Goal: Information Seeking & Learning: Learn about a topic

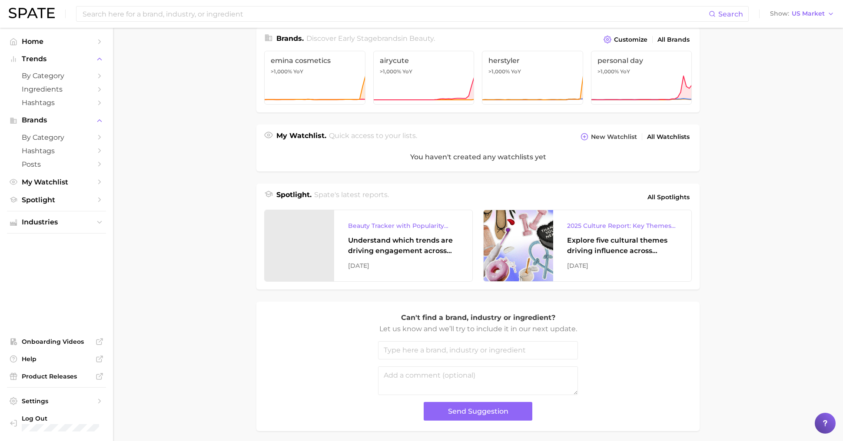
scroll to position [224, 0]
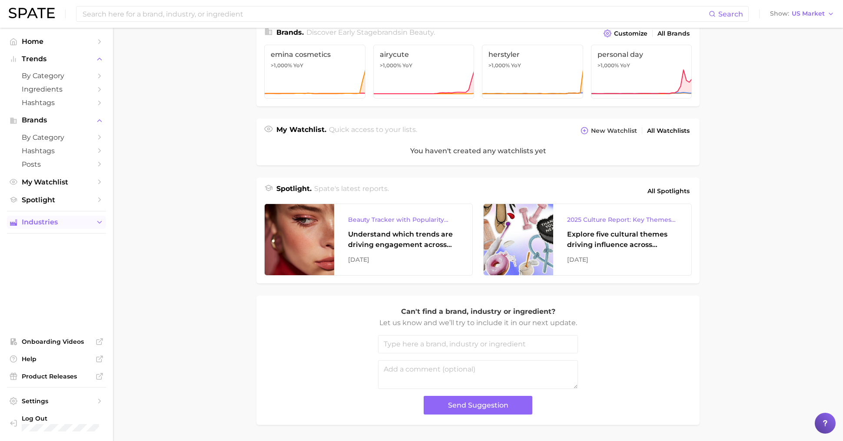
click at [48, 226] on span "Industries" at bounding box center [56, 222] width 69 height 8
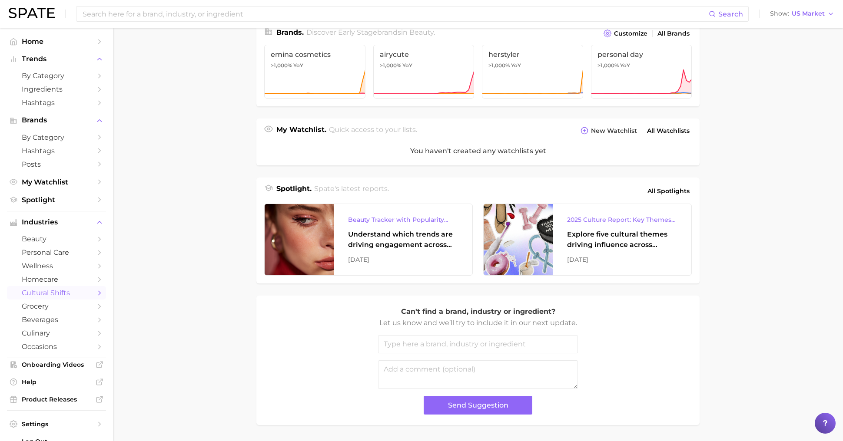
click at [57, 297] on span "cultural shifts" at bounding box center [56, 293] width 69 height 8
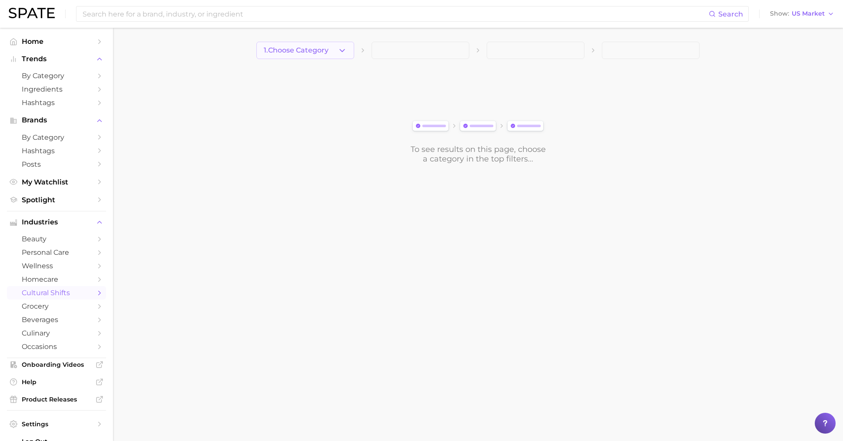
click at [336, 47] on button "1. Choose Category" at bounding box center [305, 50] width 98 height 17
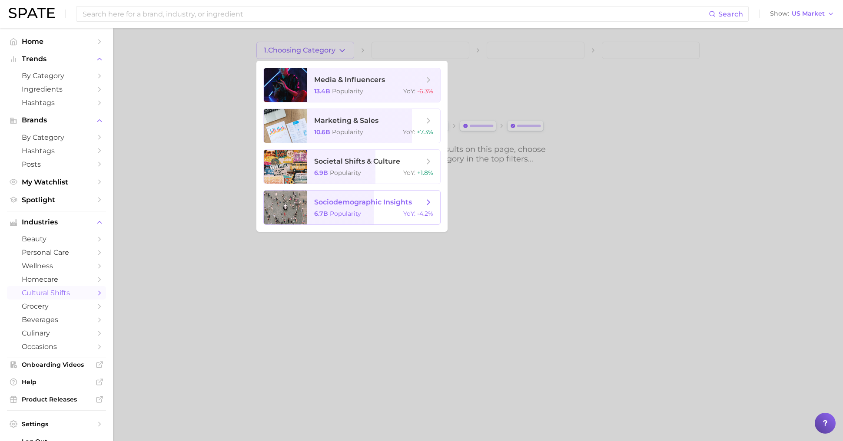
click at [388, 198] on span "sociodemographic insights" at bounding box center [363, 202] width 98 height 8
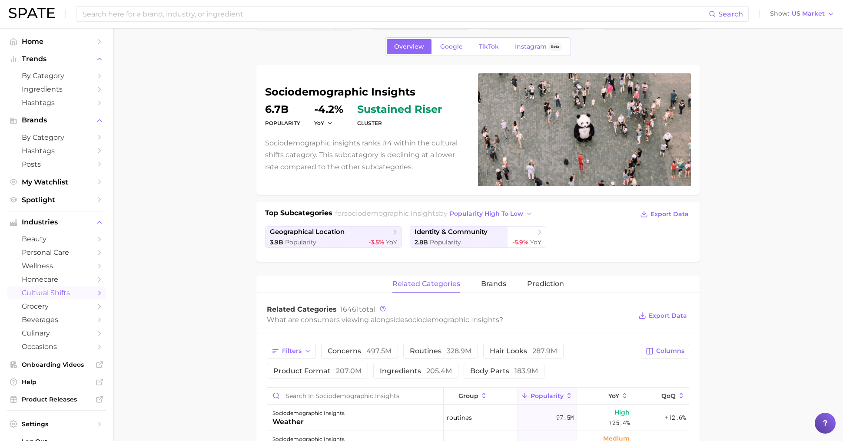
scroll to position [23, 0]
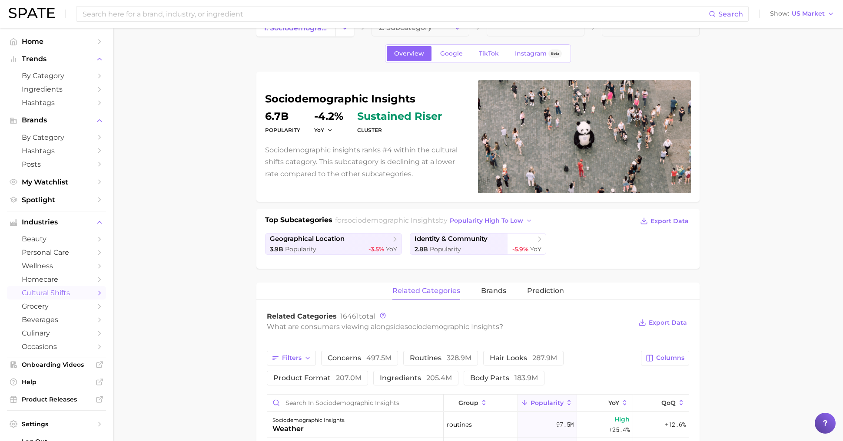
click at [475, 226] on h2 "for sociodemographic insights by popularity high to low" at bounding box center [435, 221] width 200 height 13
click at [475, 223] on span "popularity high to low" at bounding box center [486, 220] width 73 height 7
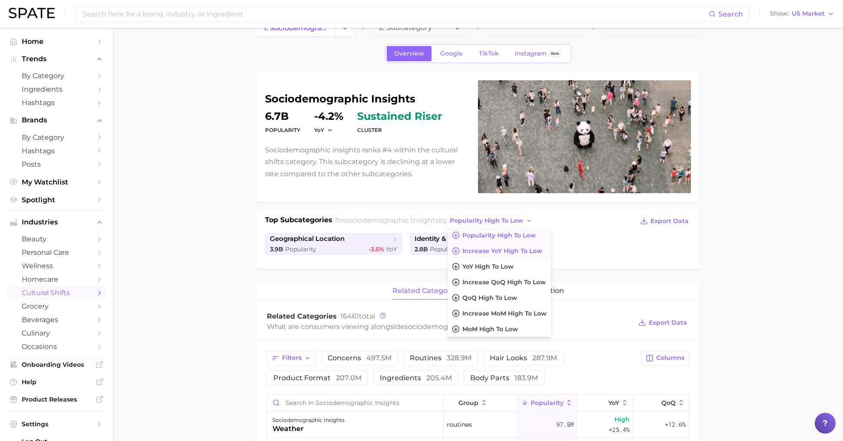
click at [480, 250] on span "Increase YoY high to low" at bounding box center [502, 251] width 80 height 7
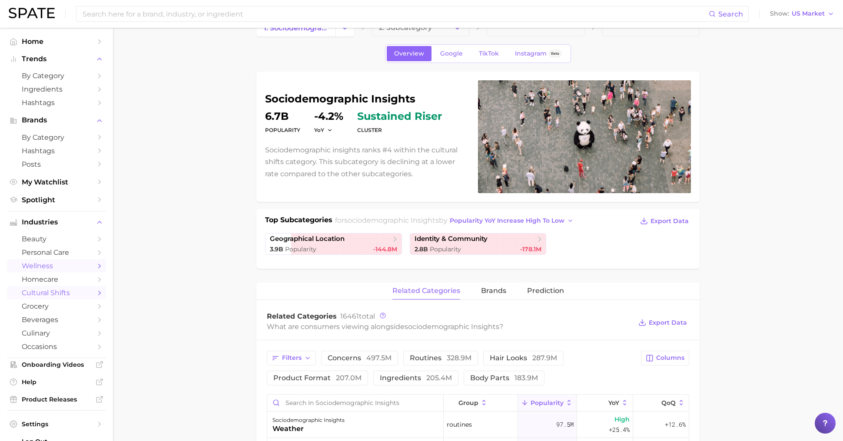
click at [49, 266] on span "wellness" at bounding box center [56, 266] width 69 height 8
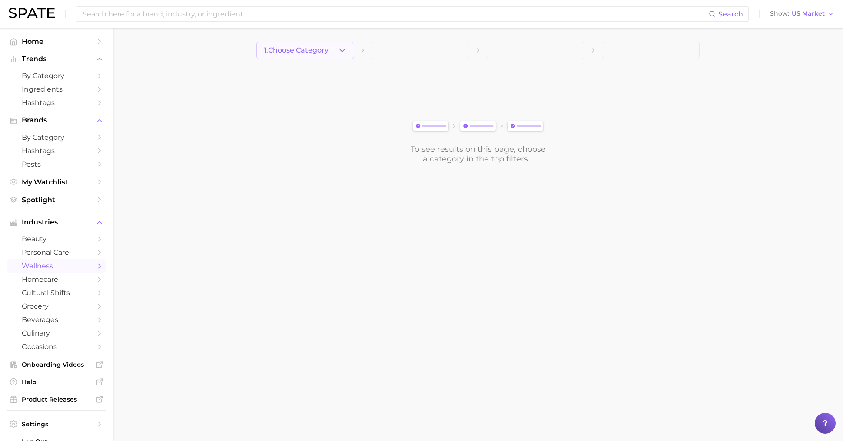
click at [323, 50] on span "1. Choose Category" at bounding box center [296, 50] width 65 height 8
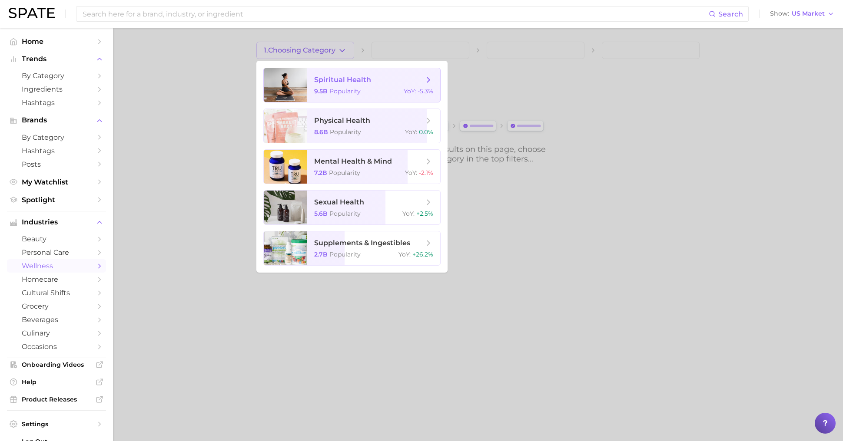
click at [400, 84] on span "spiritual health" at bounding box center [368, 80] width 109 height 10
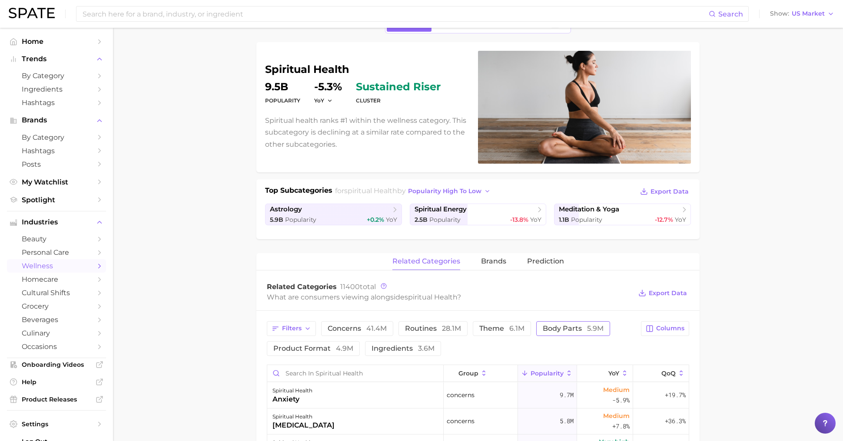
scroll to position [53, 0]
click at [569, 215] on span "1.1b Popularity" at bounding box center [580, 219] width 43 height 8
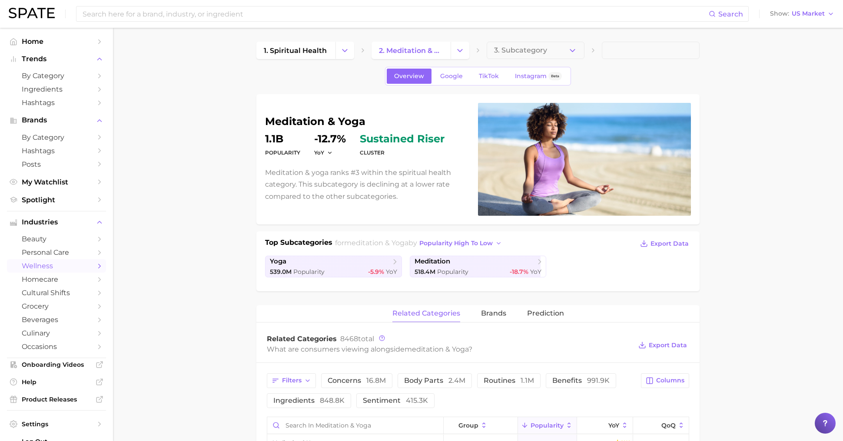
scroll to position [53, 0]
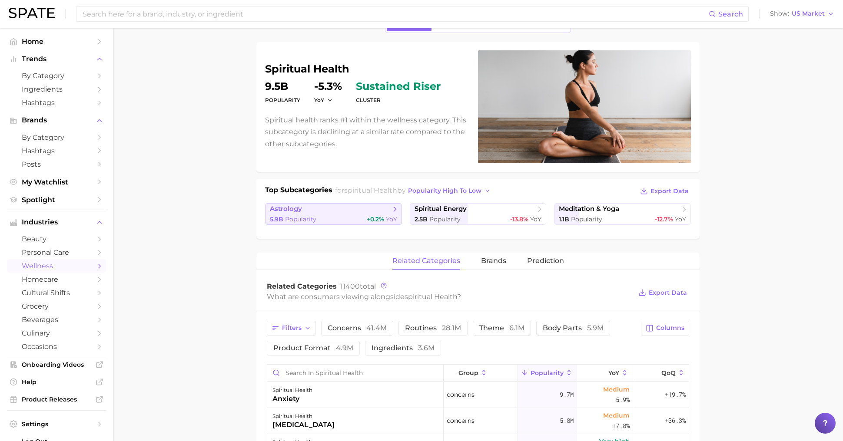
click at [324, 205] on span "astrology" at bounding box center [330, 209] width 121 height 9
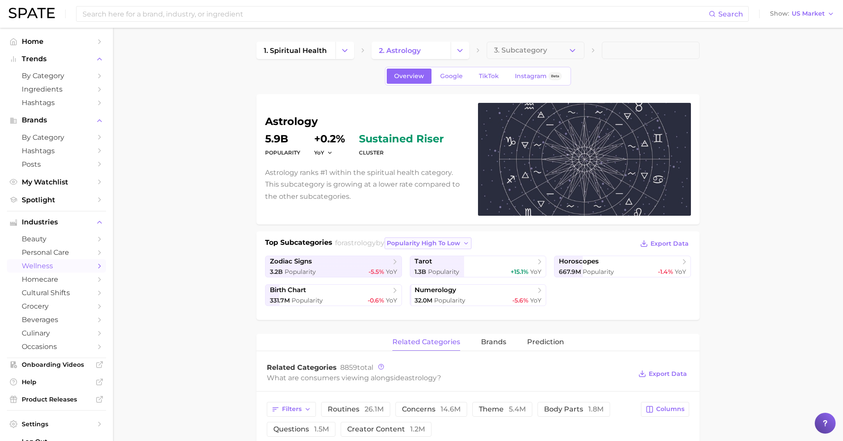
click at [456, 240] on span "popularity high to low" at bounding box center [423, 243] width 73 height 7
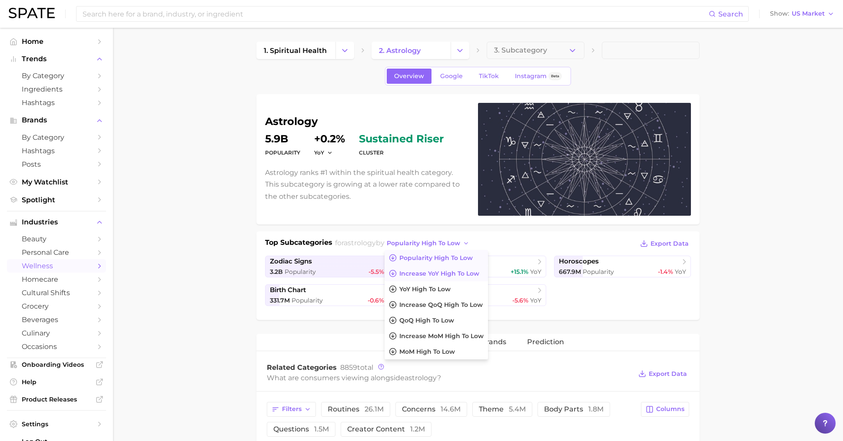
click at [462, 273] on span "Increase YoY high to low" at bounding box center [439, 273] width 80 height 7
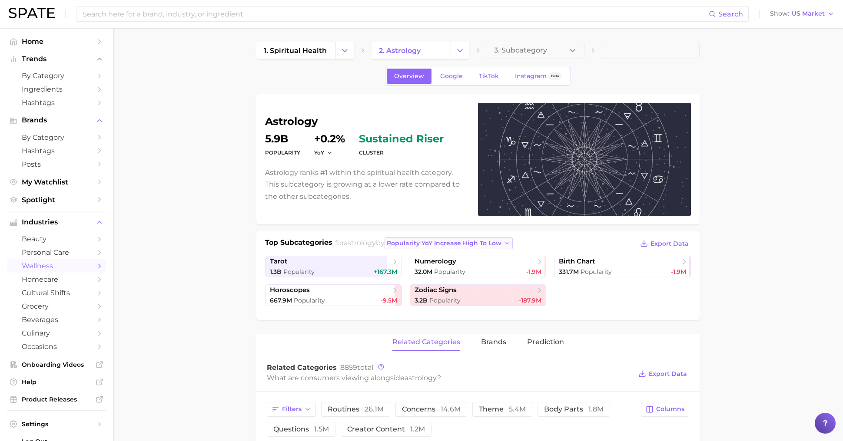
click at [432, 246] on span "Popularity YoY increase high to low" at bounding box center [444, 243] width 115 height 7
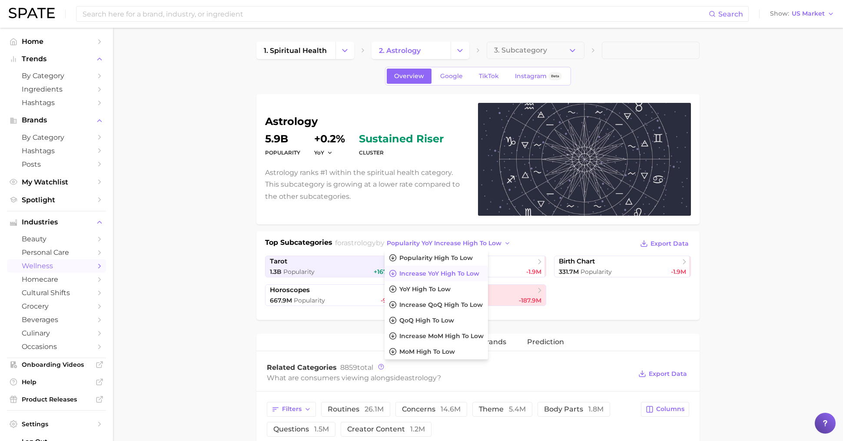
click at [443, 271] on span "Increase YoY high to low" at bounding box center [439, 273] width 80 height 7
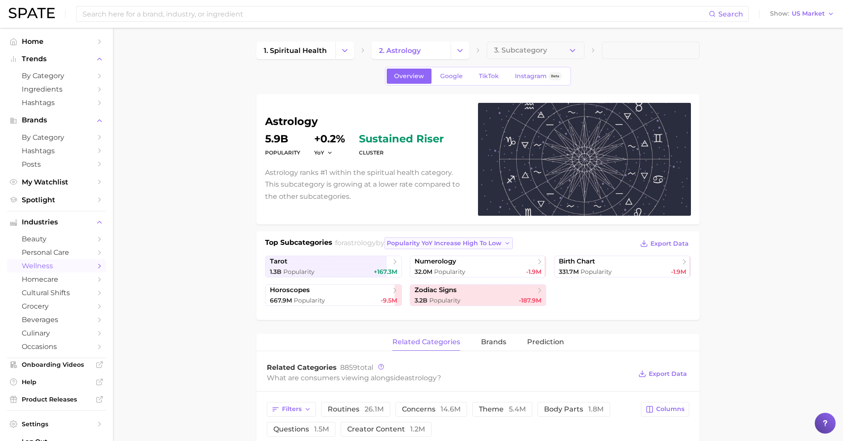
click at [432, 241] on span "Popularity YoY increase high to low" at bounding box center [444, 243] width 115 height 7
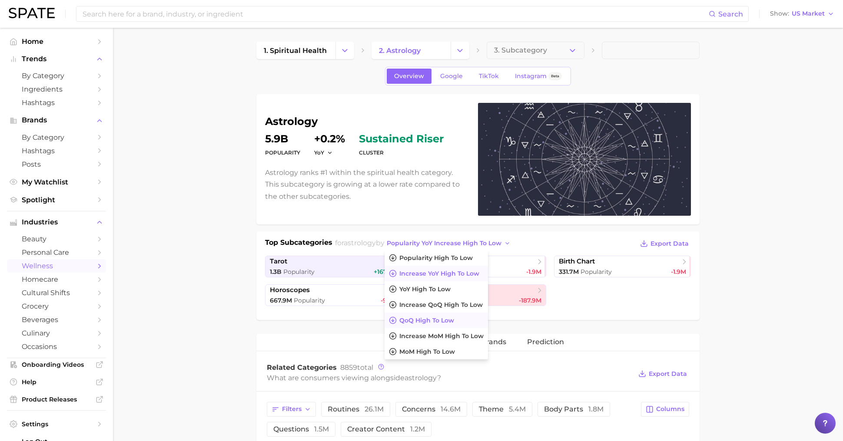
click at [447, 319] on span "QoQ high to low" at bounding box center [426, 320] width 55 height 7
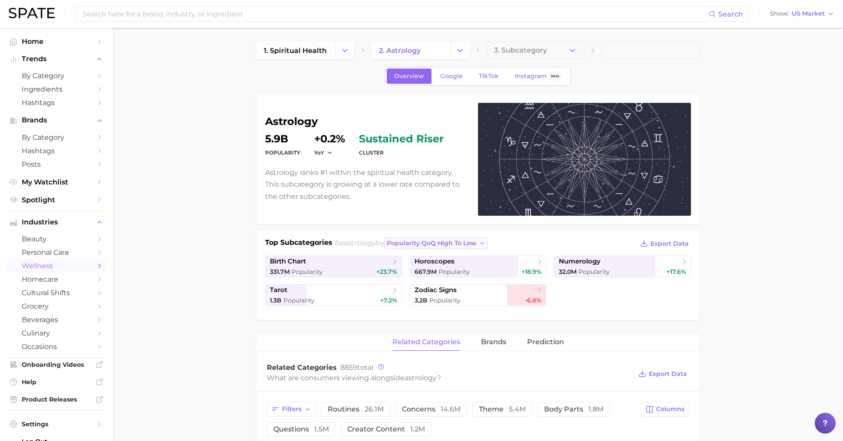
click at [476, 240] on span "Popularity QoQ high to low" at bounding box center [431, 243] width 89 height 7
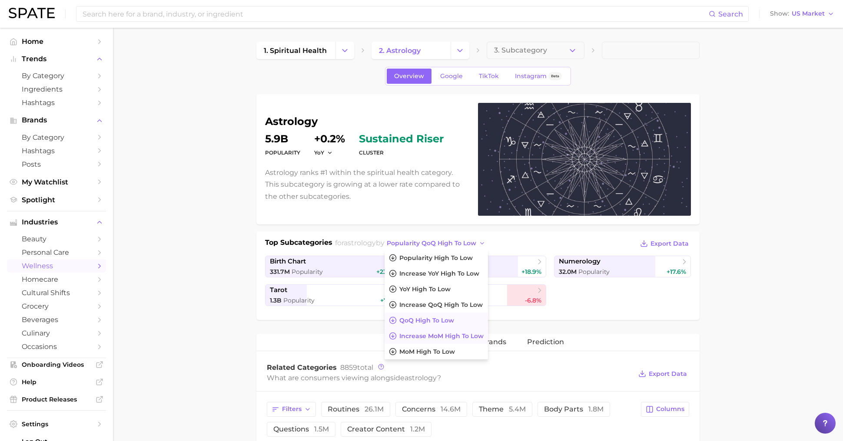
click at [456, 330] on button "Increase MoM high to low" at bounding box center [435, 336] width 103 height 16
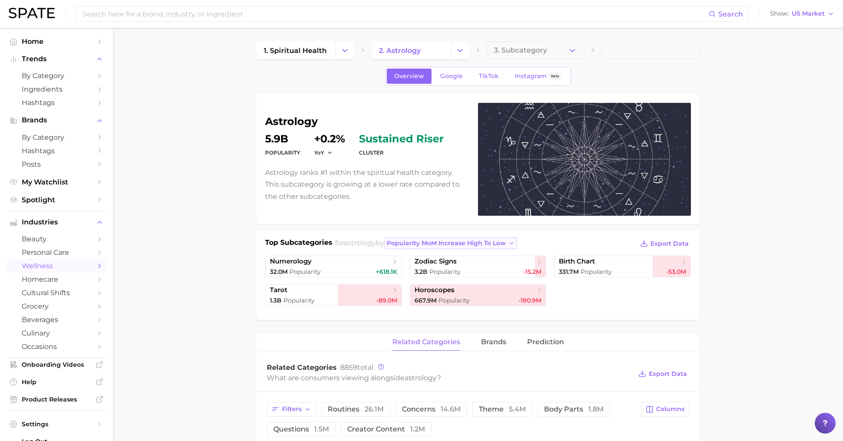
click at [463, 242] on span "Popularity MoM increase high to low" at bounding box center [446, 243] width 119 height 7
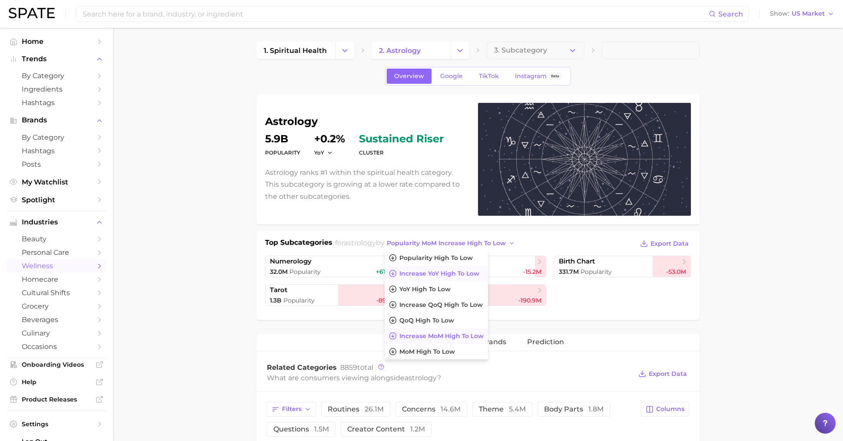
click at [450, 271] on span "Increase YoY high to low" at bounding box center [439, 273] width 80 height 7
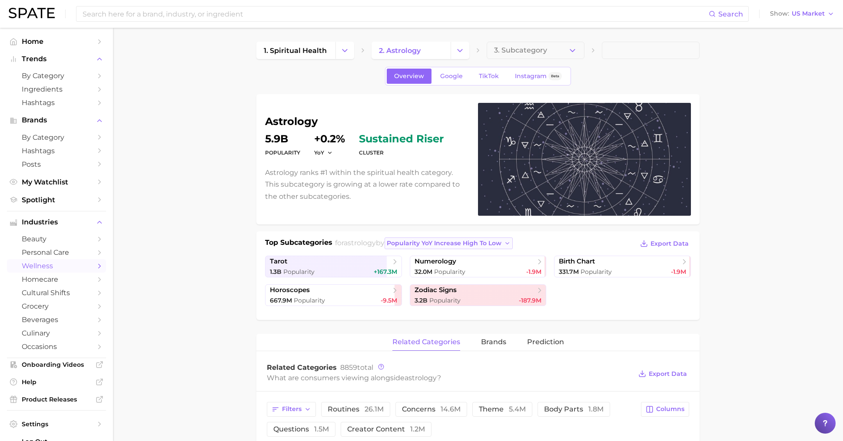
click at [465, 244] on span "Popularity YoY increase high to low" at bounding box center [444, 243] width 115 height 7
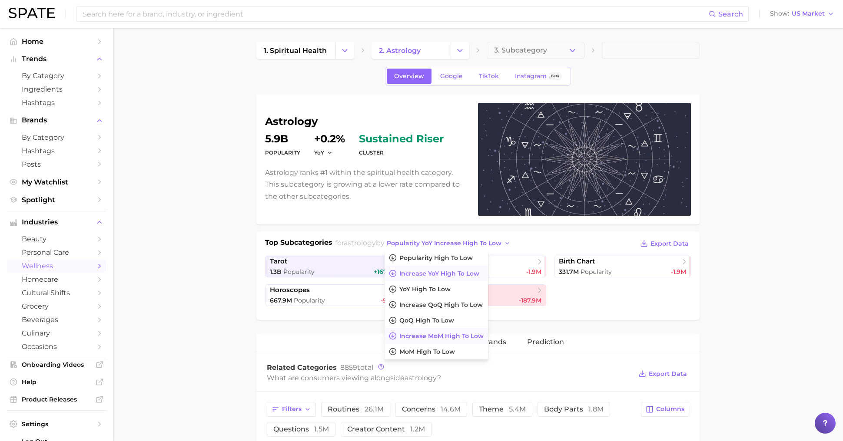
click at [442, 337] on span "Increase MoM high to low" at bounding box center [441, 336] width 84 height 7
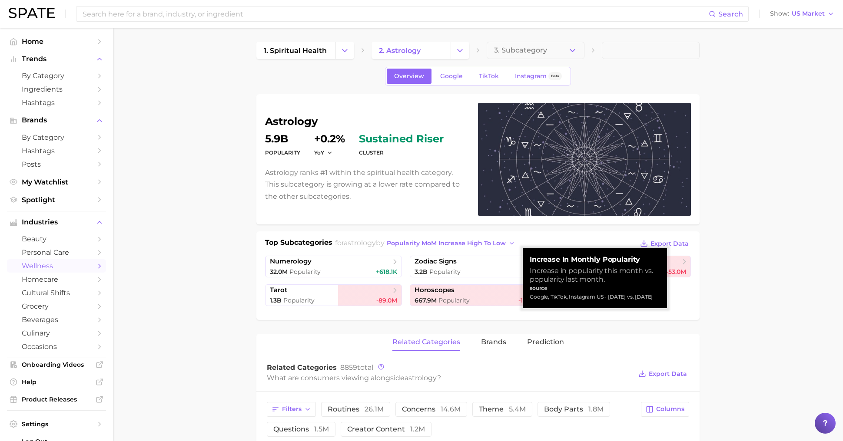
click at [505, 248] on h2 "for astrology by Popularity MoM increase high to low" at bounding box center [426, 244] width 182 height 13
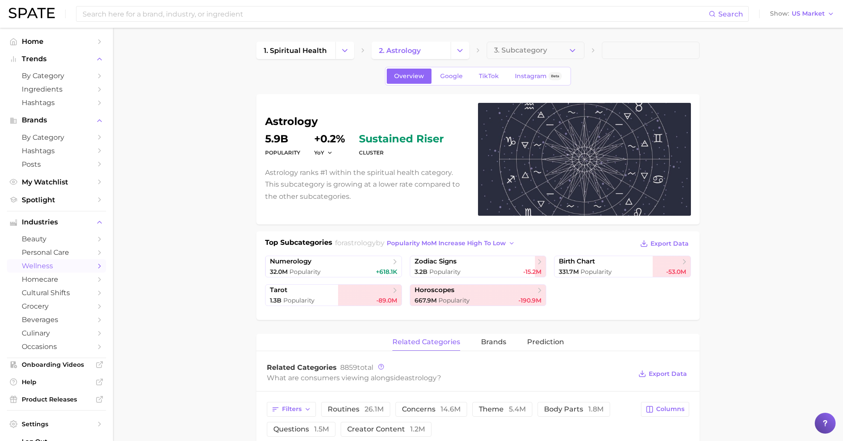
click at [468, 253] on div "Top Subcategories for astrology by Popularity MoM increase high to low Export D…" at bounding box center [478, 275] width 426 height 74
click at [468, 242] on span "Popularity MoM increase high to low" at bounding box center [446, 243] width 119 height 7
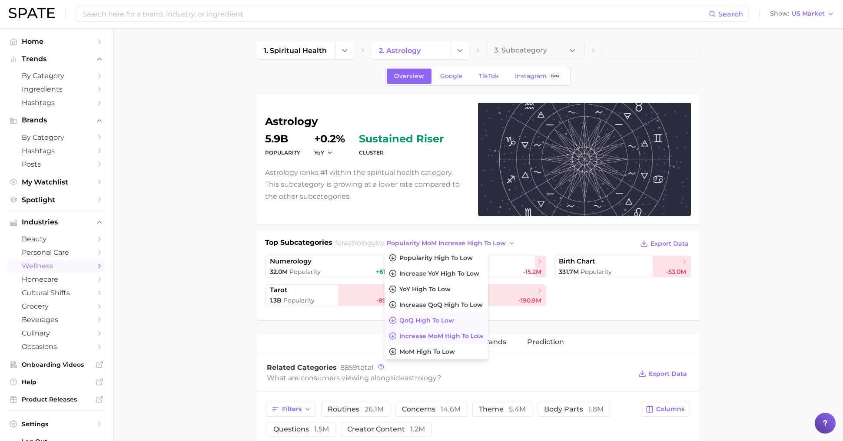
click at [431, 320] on span "QoQ high to low" at bounding box center [426, 320] width 55 height 7
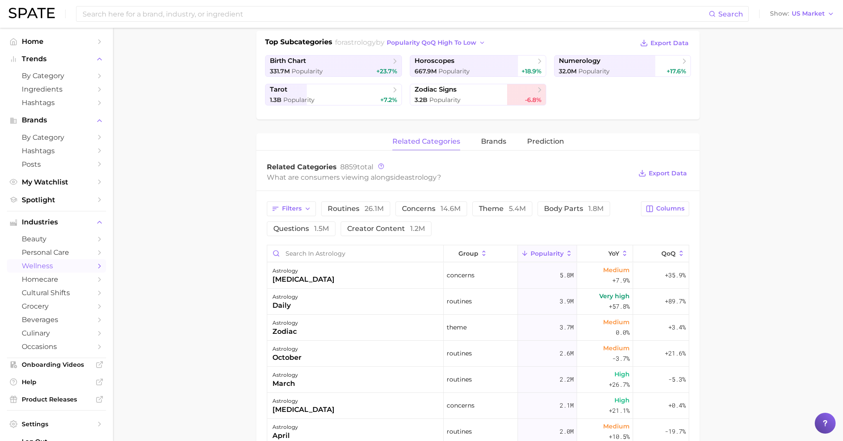
scroll to position [198, 0]
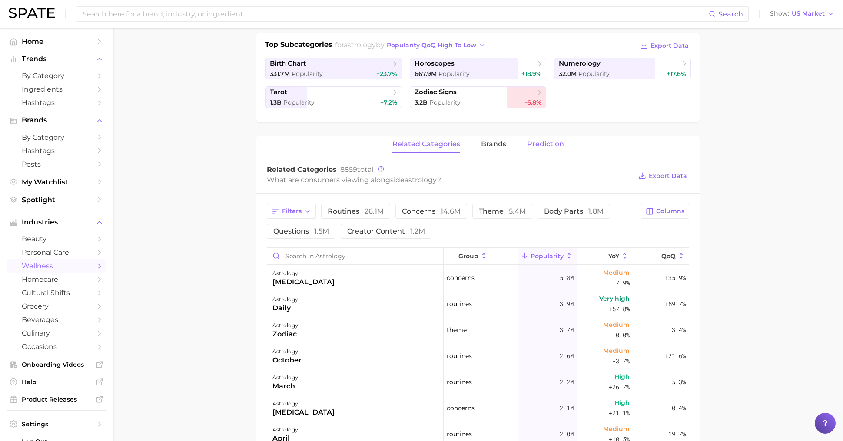
click at [546, 144] on span "Prediction" at bounding box center [545, 144] width 37 height 8
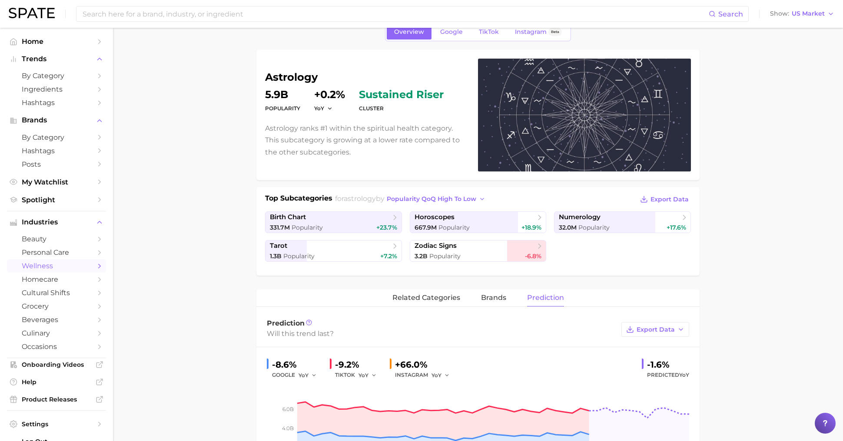
scroll to position [40, 0]
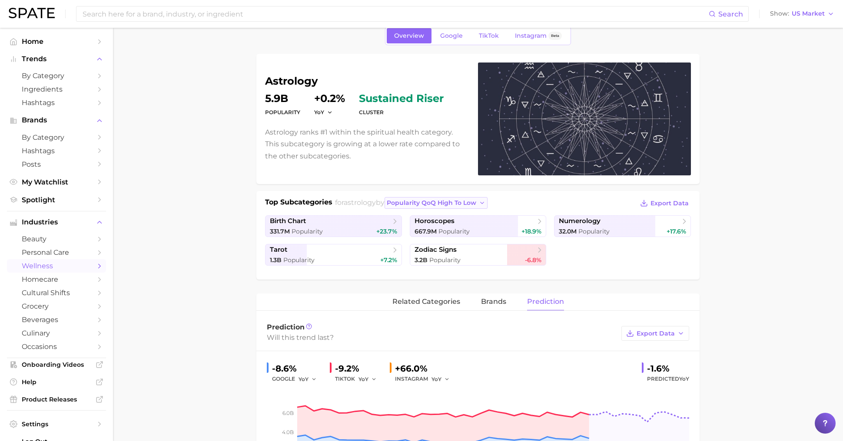
click at [456, 202] on span "Popularity QoQ high to low" at bounding box center [431, 202] width 89 height 7
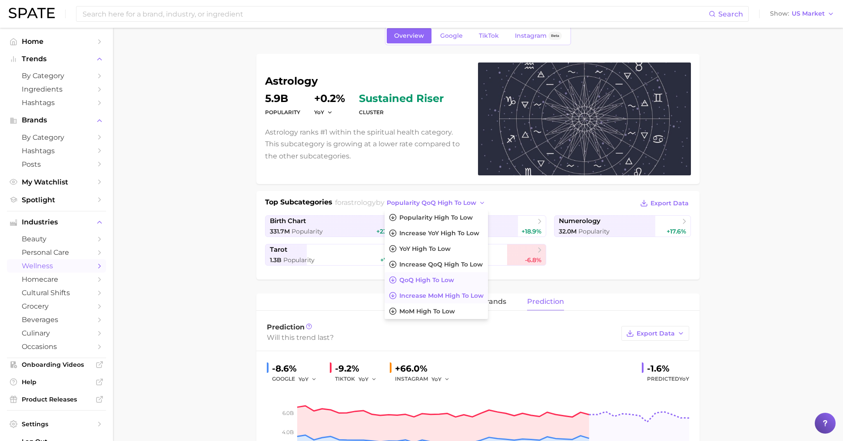
click at [458, 289] on button "Increase MoM high to low" at bounding box center [435, 296] width 103 height 16
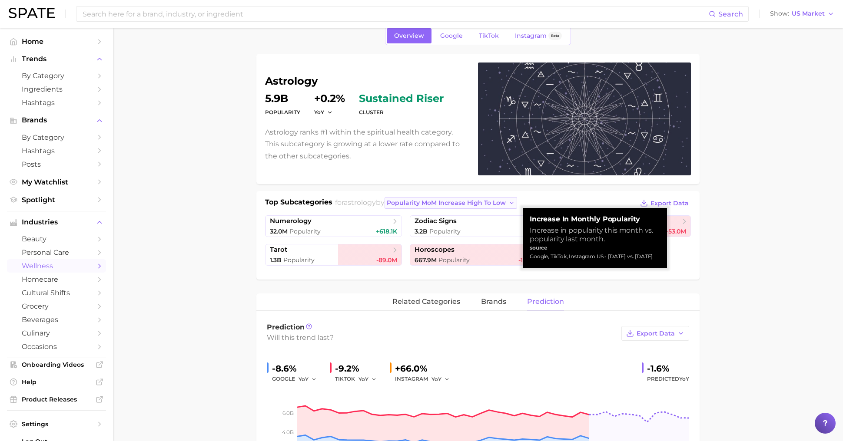
click at [458, 207] on button "Popularity MoM increase high to low" at bounding box center [450, 203] width 133 height 12
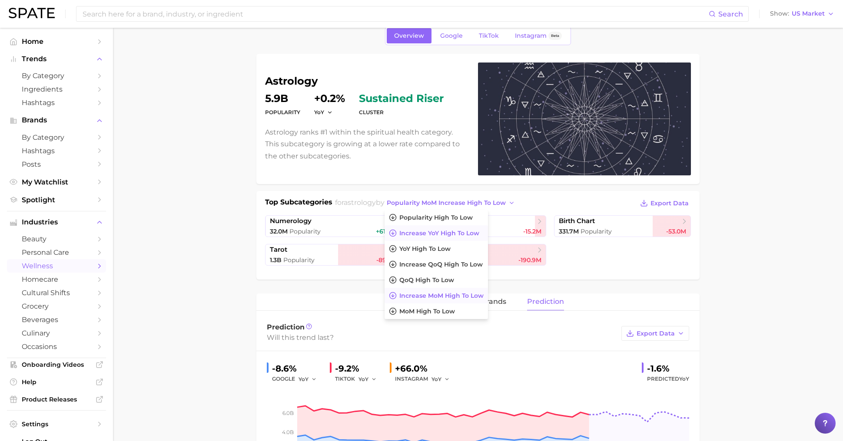
click at [454, 235] on span "Increase YoY high to low" at bounding box center [439, 233] width 80 height 7
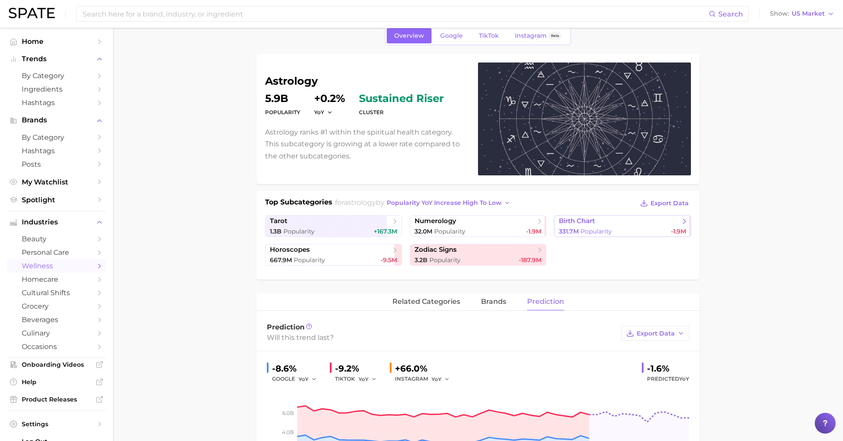
click at [626, 218] on span "birth chart" at bounding box center [619, 221] width 121 height 9
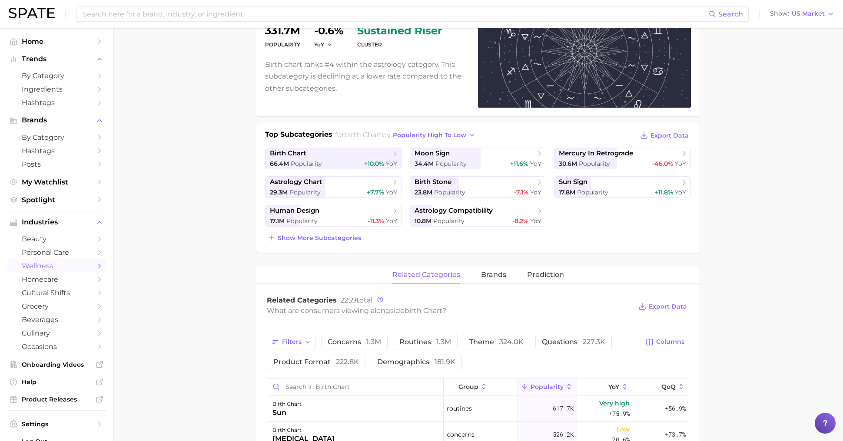
scroll to position [130, 0]
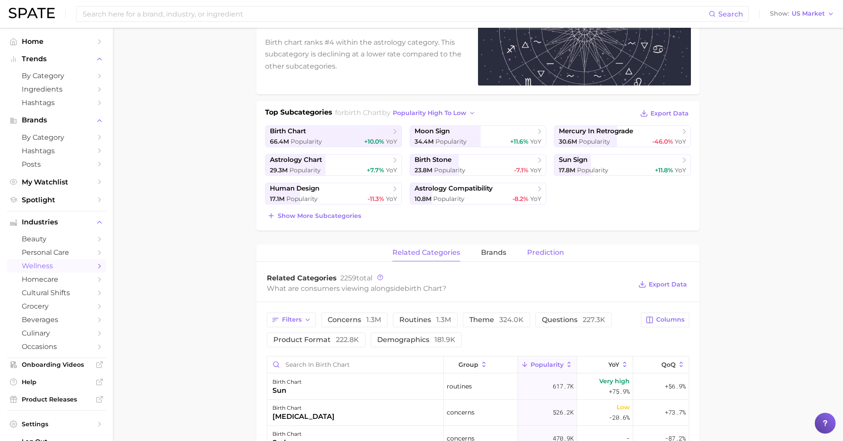
click at [547, 251] on span "Prediction" at bounding box center [545, 253] width 37 height 8
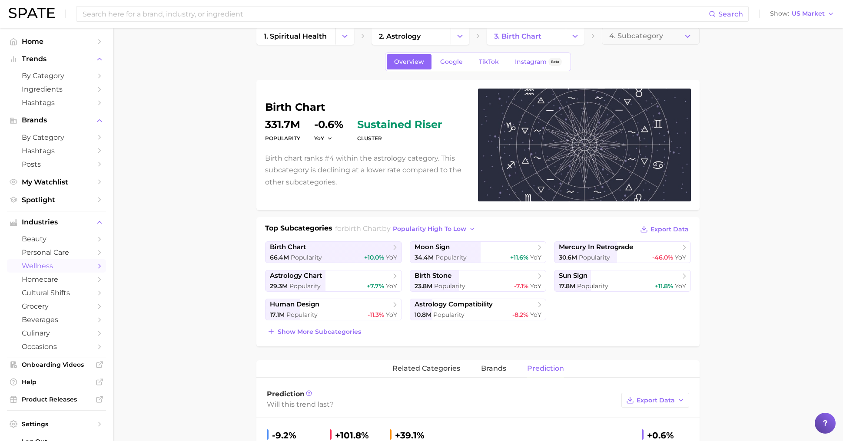
scroll to position [0, 0]
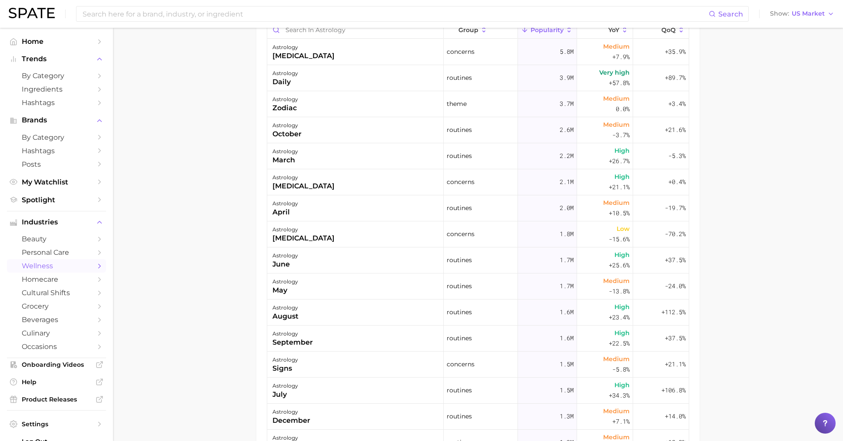
scroll to position [421, 0]
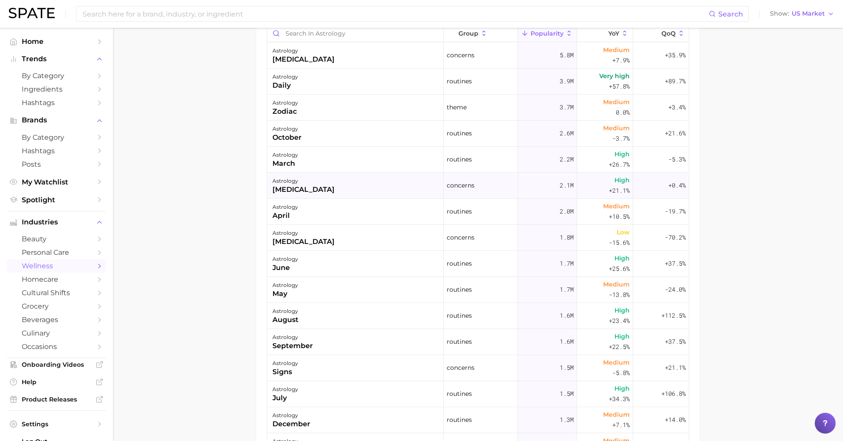
click at [405, 193] on div "astrology [MEDICAL_DATA]" at bounding box center [355, 186] width 176 height 26
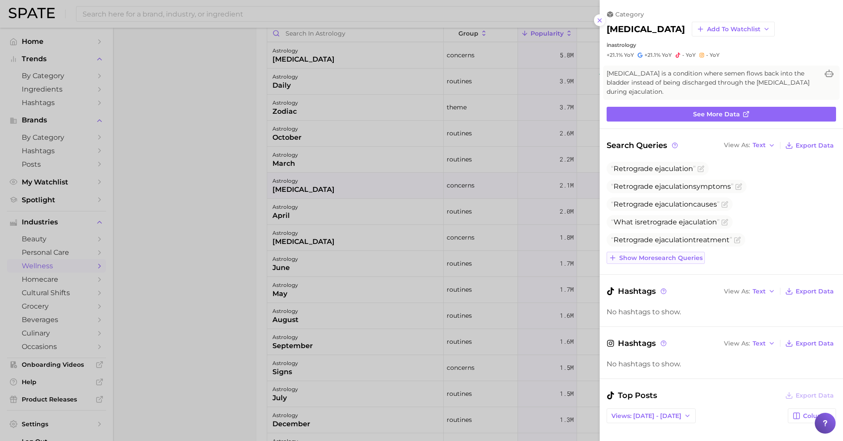
click at [664, 259] on span "Show more search queries" at bounding box center [660, 258] width 83 height 7
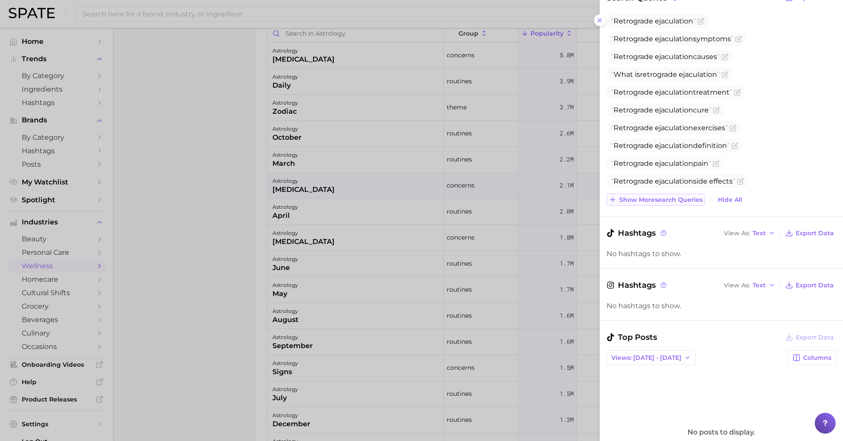
scroll to position [0, 0]
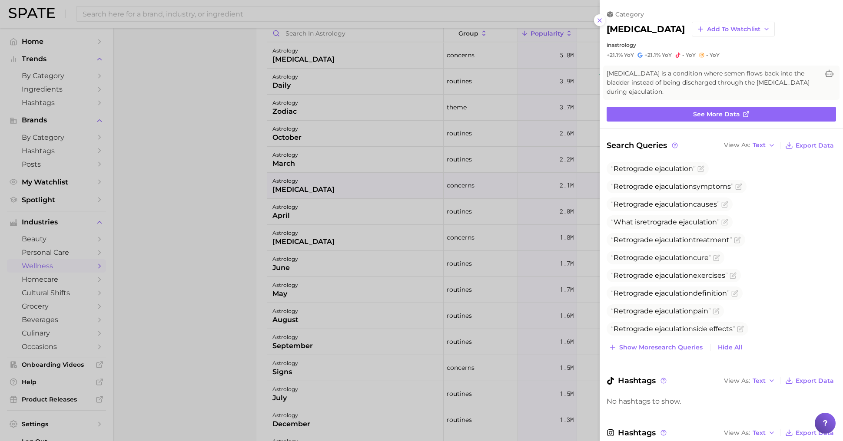
click at [480, 243] on div at bounding box center [421, 220] width 843 height 441
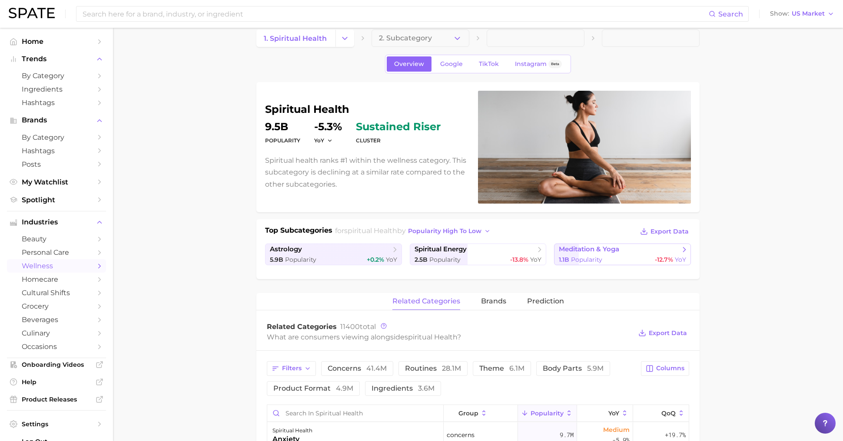
scroll to position [13, 0]
